Goal: Obtain resource: Obtain resource

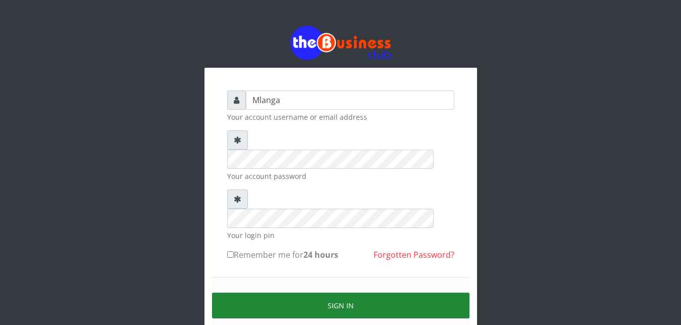
click at [347, 292] on button "Sign in" at bounding box center [341, 305] width 258 height 26
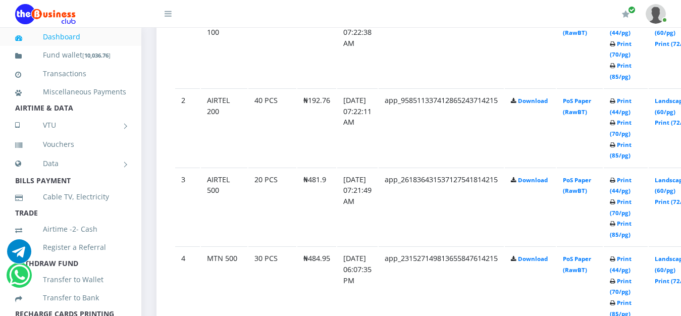
scroll to position [592, 0]
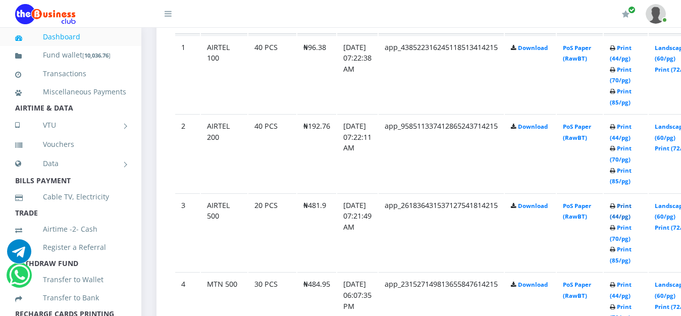
click at [632, 207] on link "Print (44/pg)" at bounding box center [621, 211] width 22 height 19
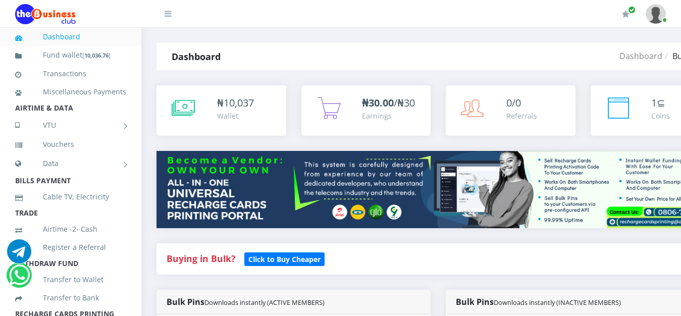
scroll to position [592, 0]
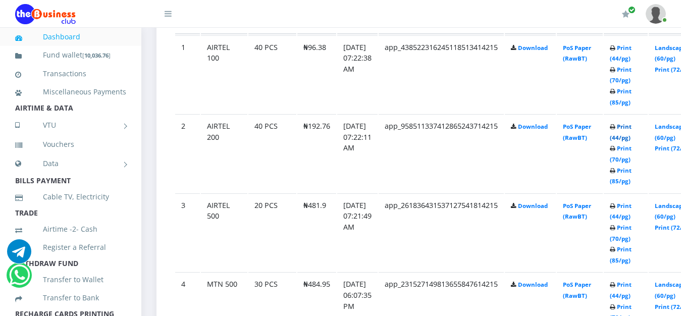
click at [632, 128] on link "Print (44/pg)" at bounding box center [621, 132] width 22 height 19
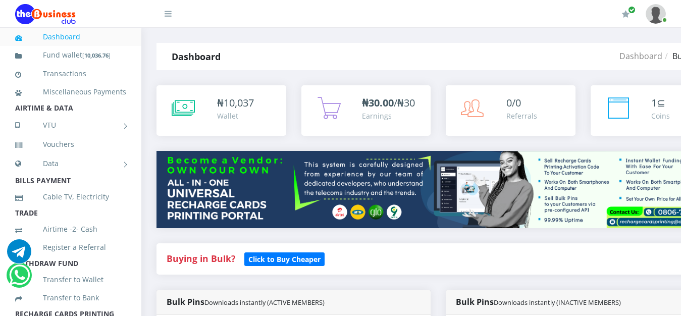
scroll to position [592, 0]
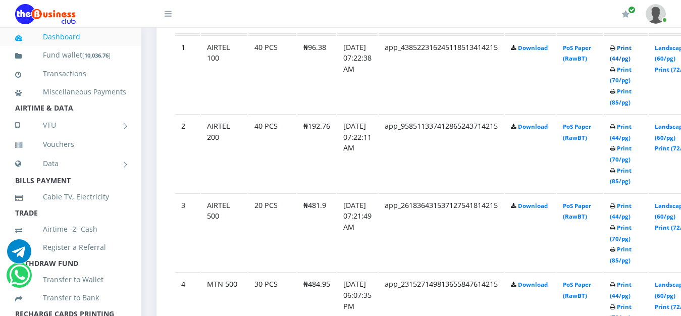
click at [632, 48] on link "Print (44/pg)" at bounding box center [621, 53] width 22 height 19
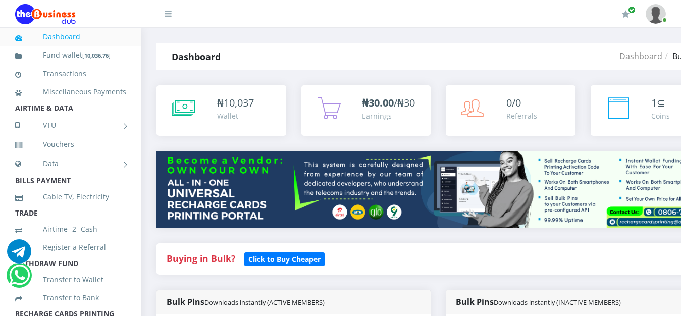
scroll to position [592, 0]
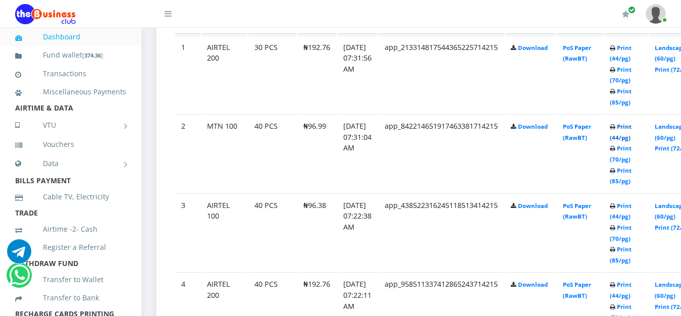
click at [632, 127] on link "Print (44/pg)" at bounding box center [621, 132] width 22 height 19
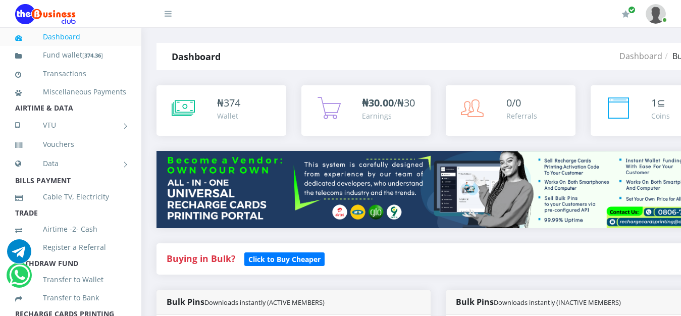
scroll to position [592, 0]
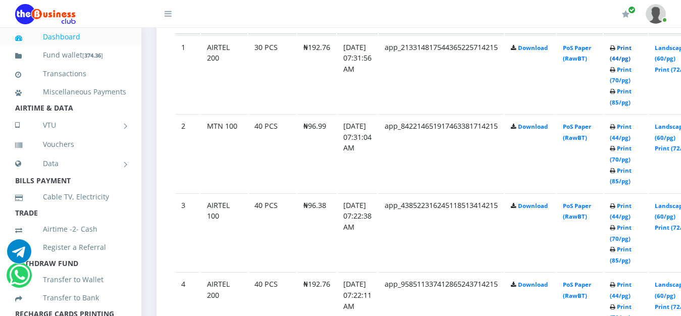
click at [632, 48] on link "Print (44/pg)" at bounding box center [621, 53] width 22 height 19
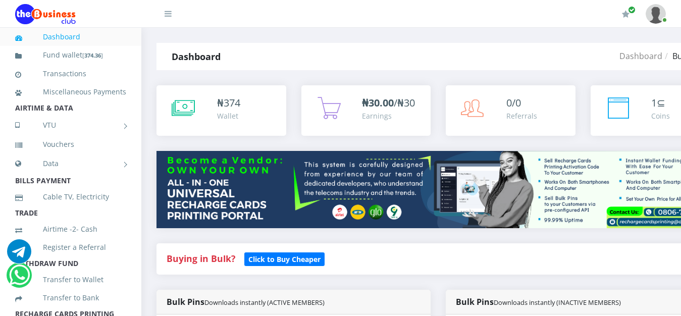
scroll to position [592, 0]
